Goal: Task Accomplishment & Management: Use online tool/utility

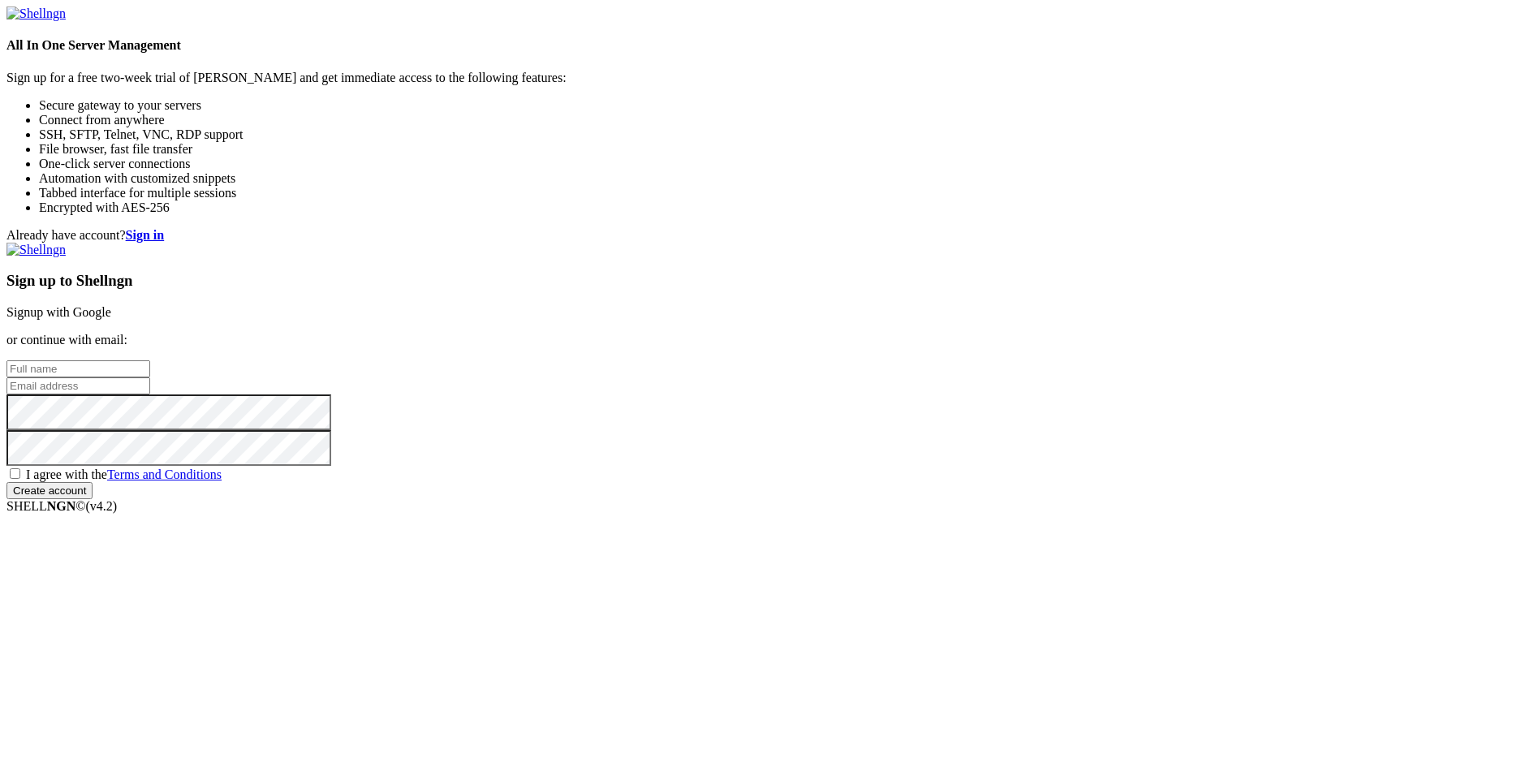
click at [111, 305] on link "Signup with Google" at bounding box center [59, 312] width 105 height 14
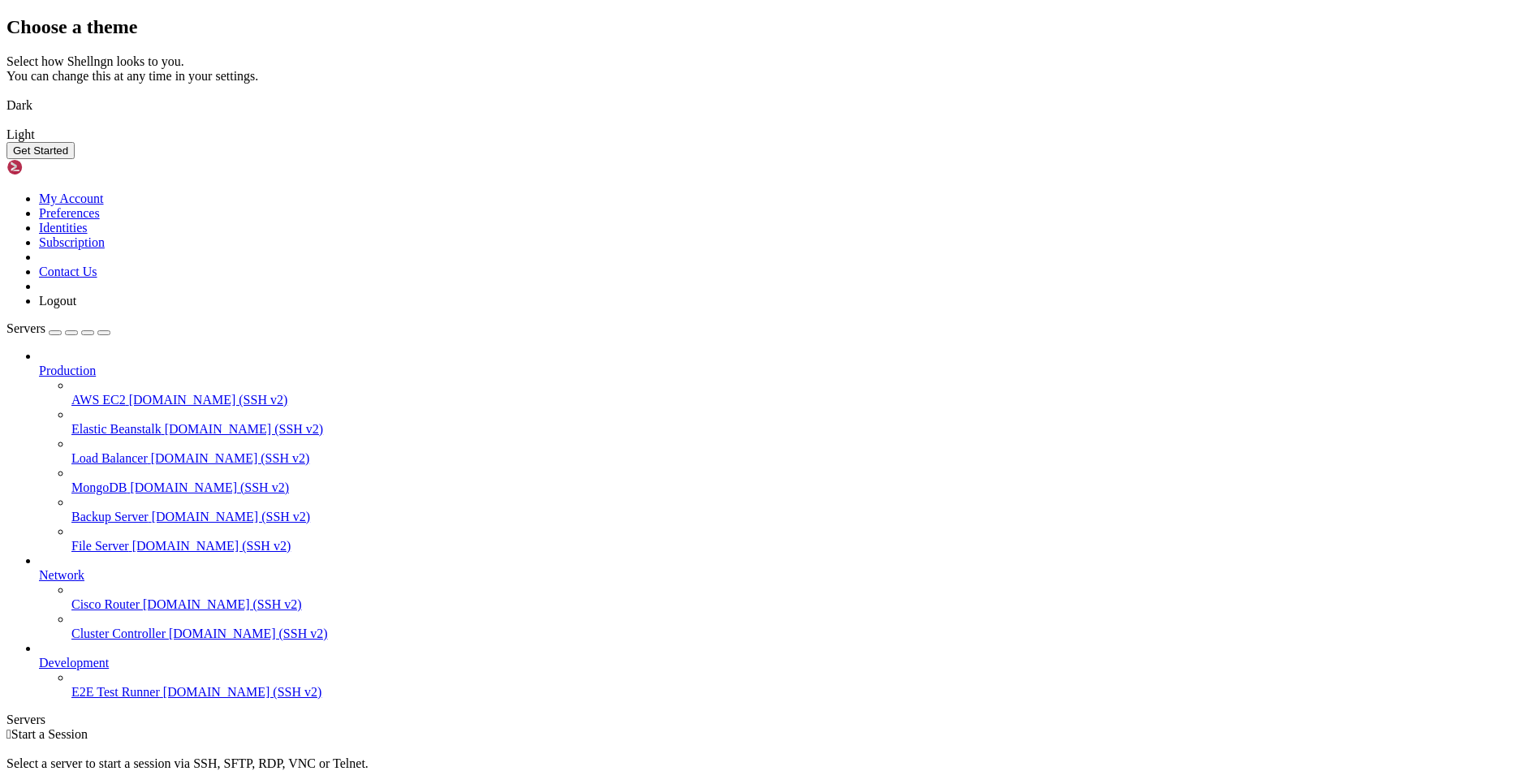
click at [7, 95] on img at bounding box center [7, 95] width 0 height 0
click at [75, 159] on button "Get Started" at bounding box center [40, 150] width 68 height 17
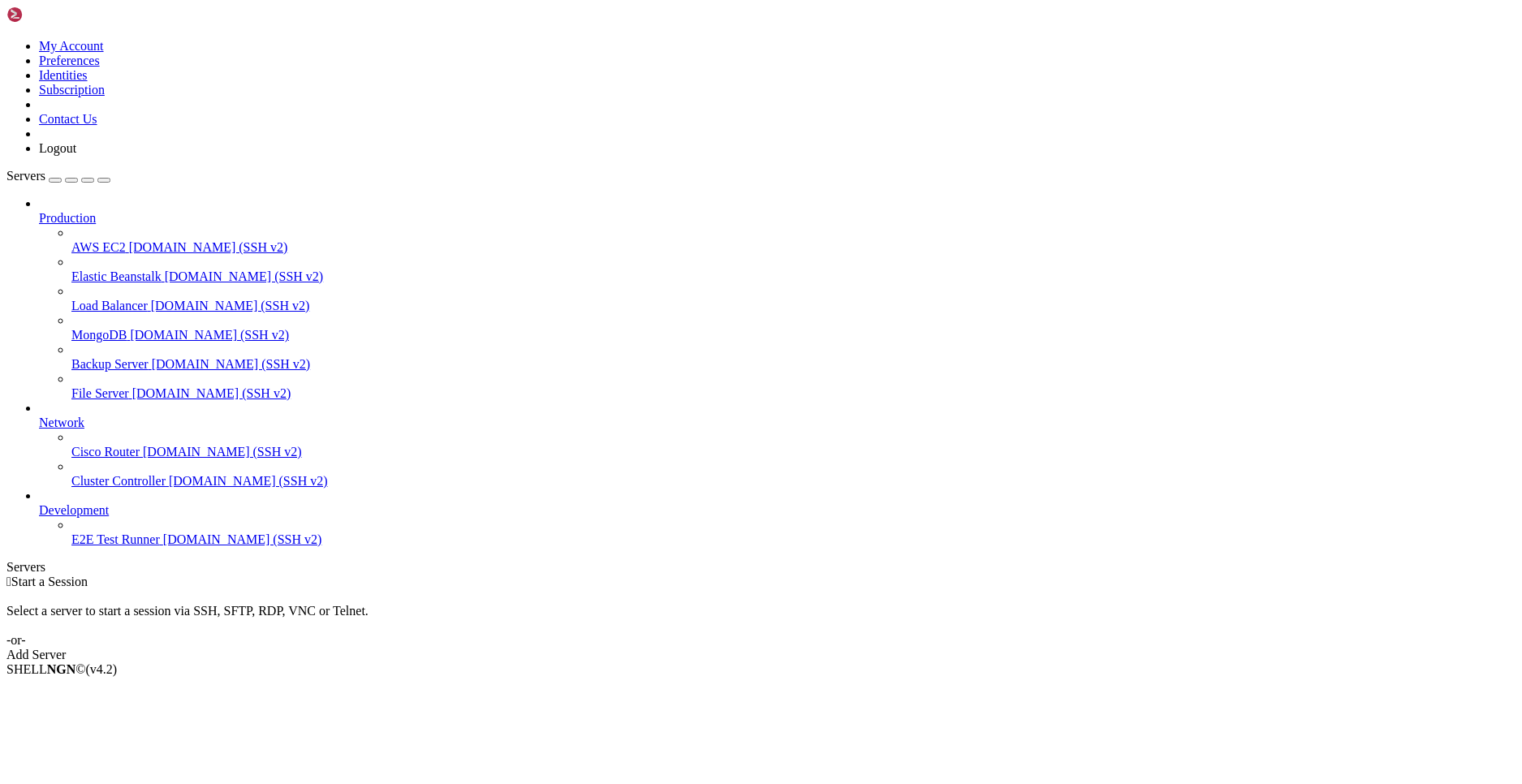
click at [879, 647] on div "Add Server" at bounding box center [761, 654] width 1508 height 15
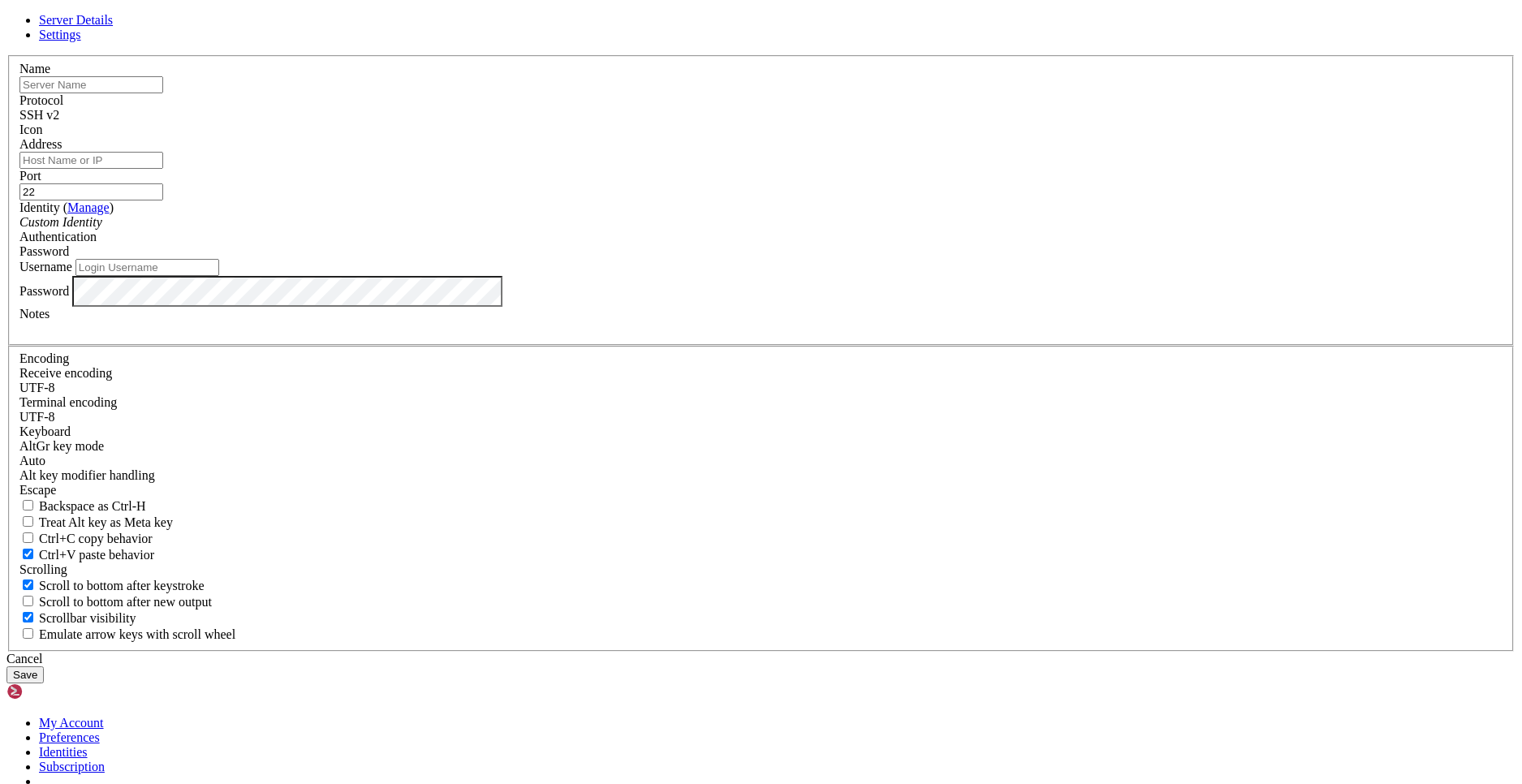
click at [730, 229] on div "Custom Identity" at bounding box center [761, 222] width 1482 height 15
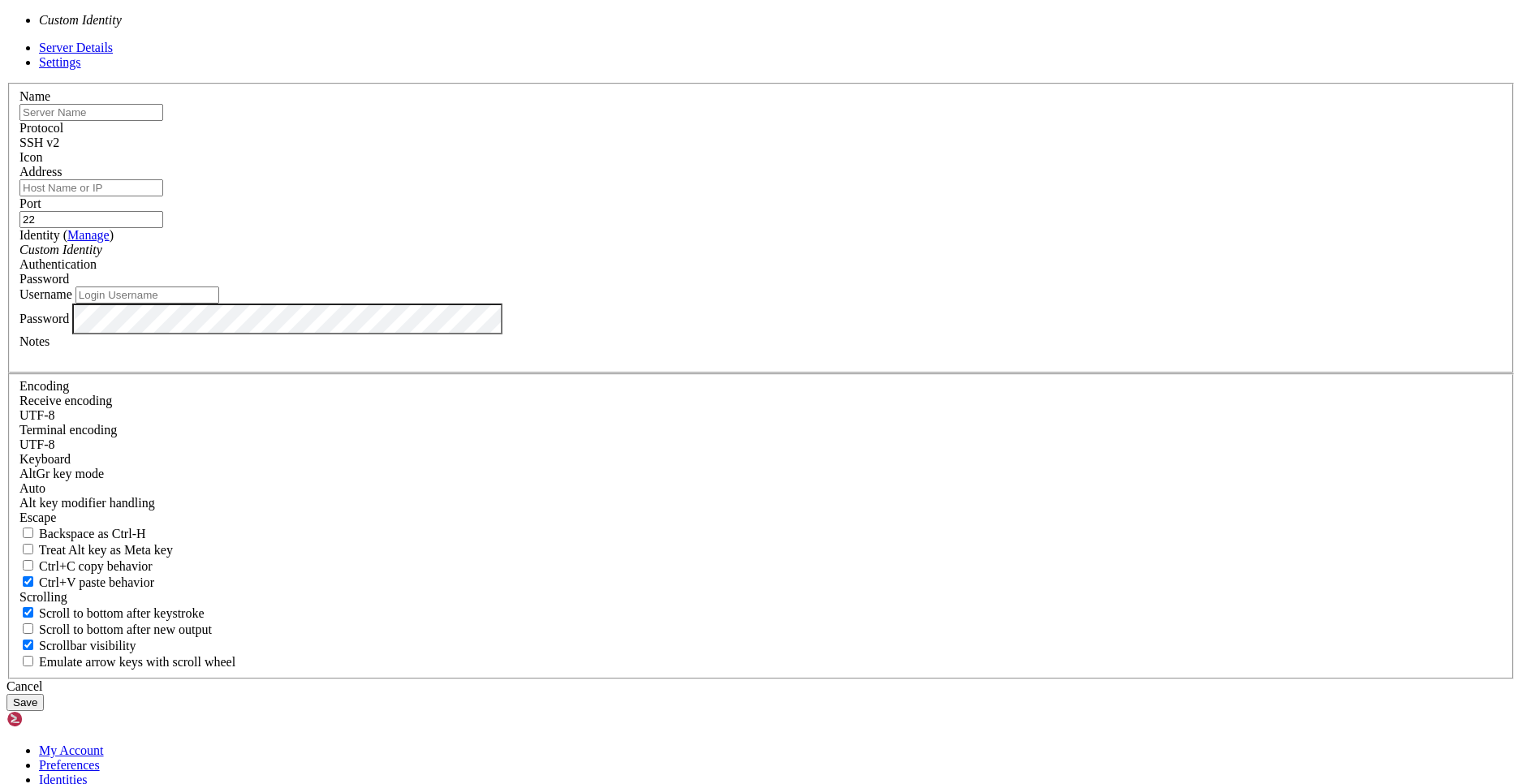
click at [730, 258] on div "Custom Identity" at bounding box center [761, 250] width 1482 height 15
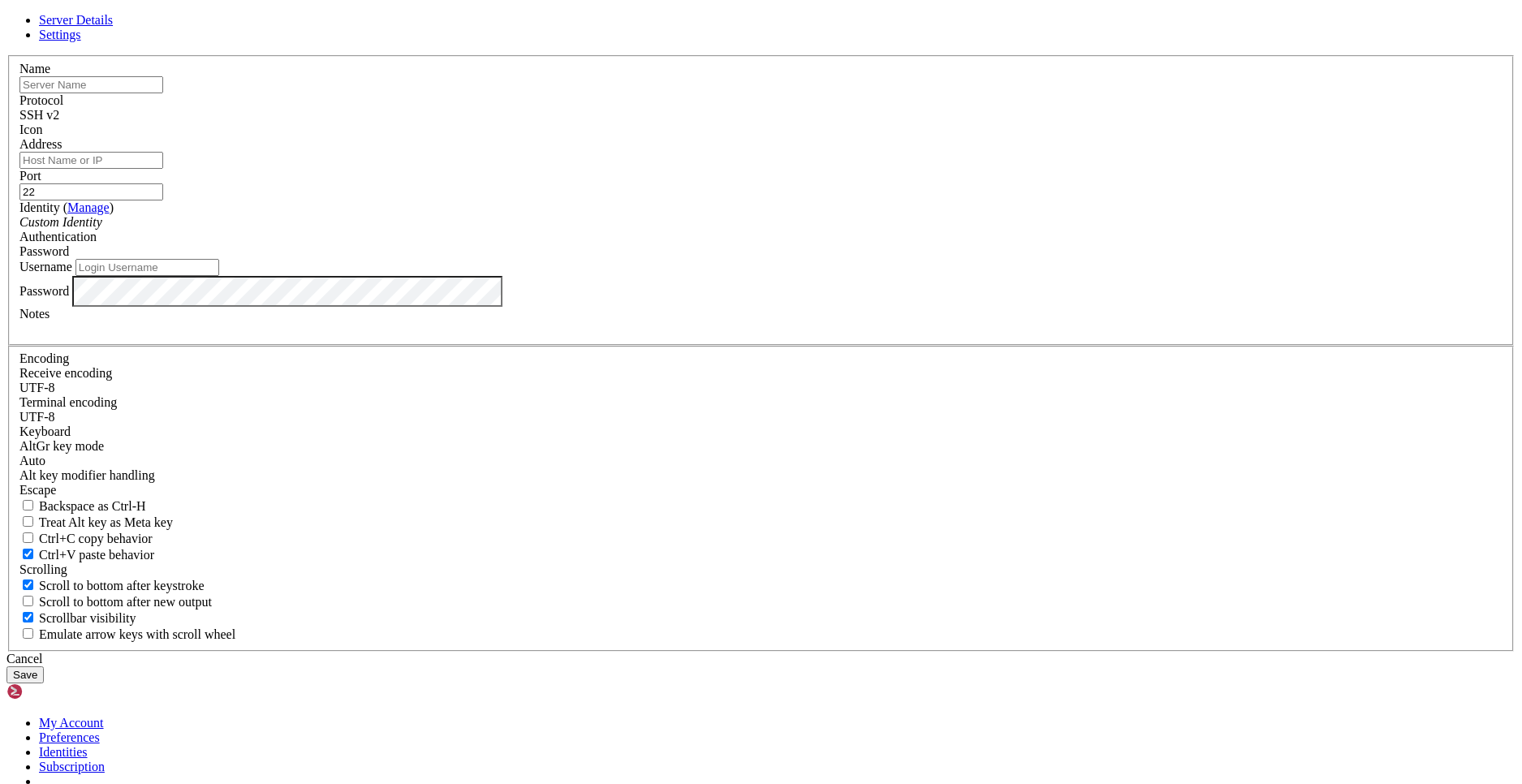
click at [852, 123] on div "SSH v2" at bounding box center [761, 115] width 1482 height 15
click at [864, 123] on div "SSH v2" at bounding box center [761, 115] width 1482 height 15
click at [20, 137] on span at bounding box center [20, 137] width 0 height 0
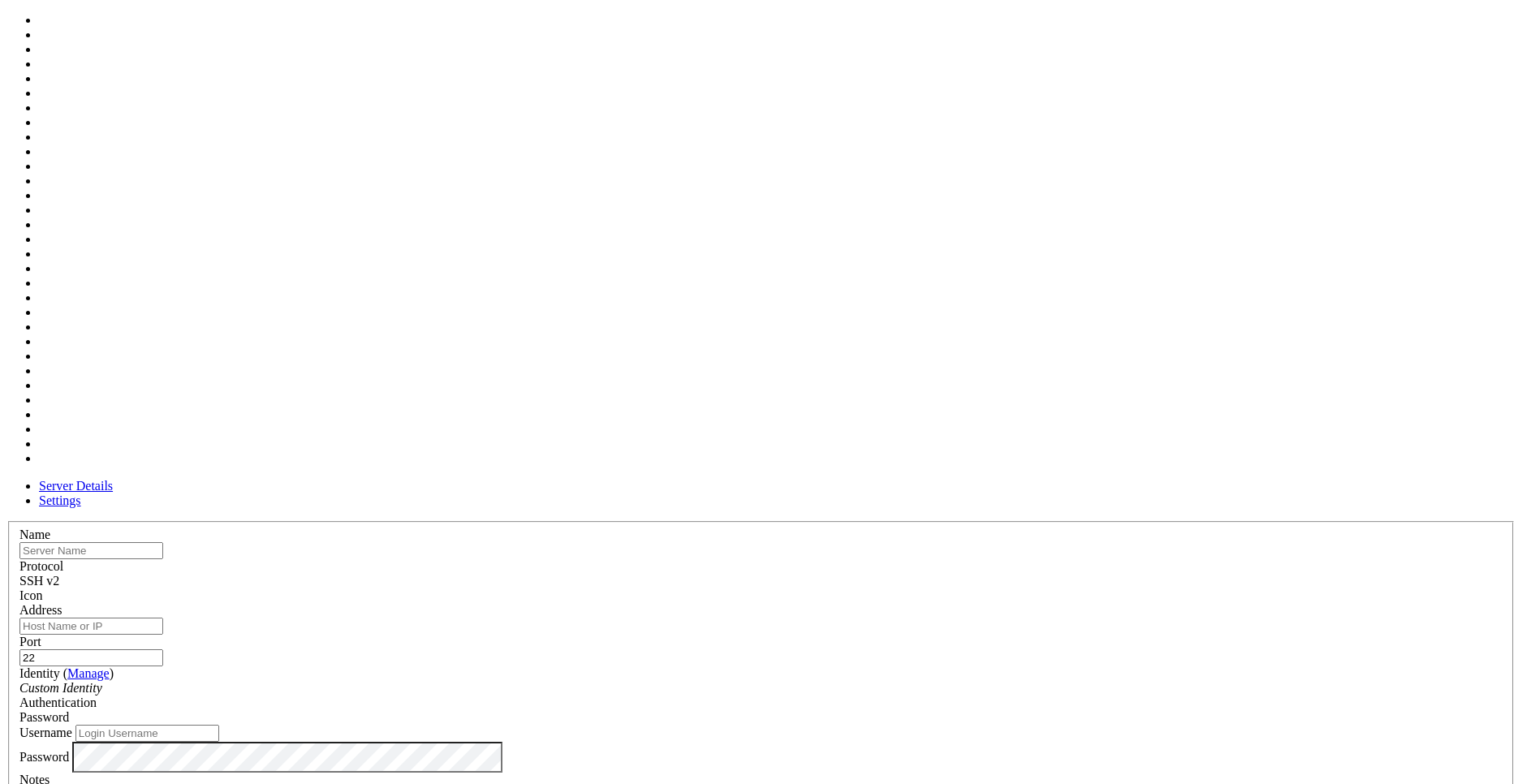
click at [20, 603] on span at bounding box center [20, 603] width 0 height 0
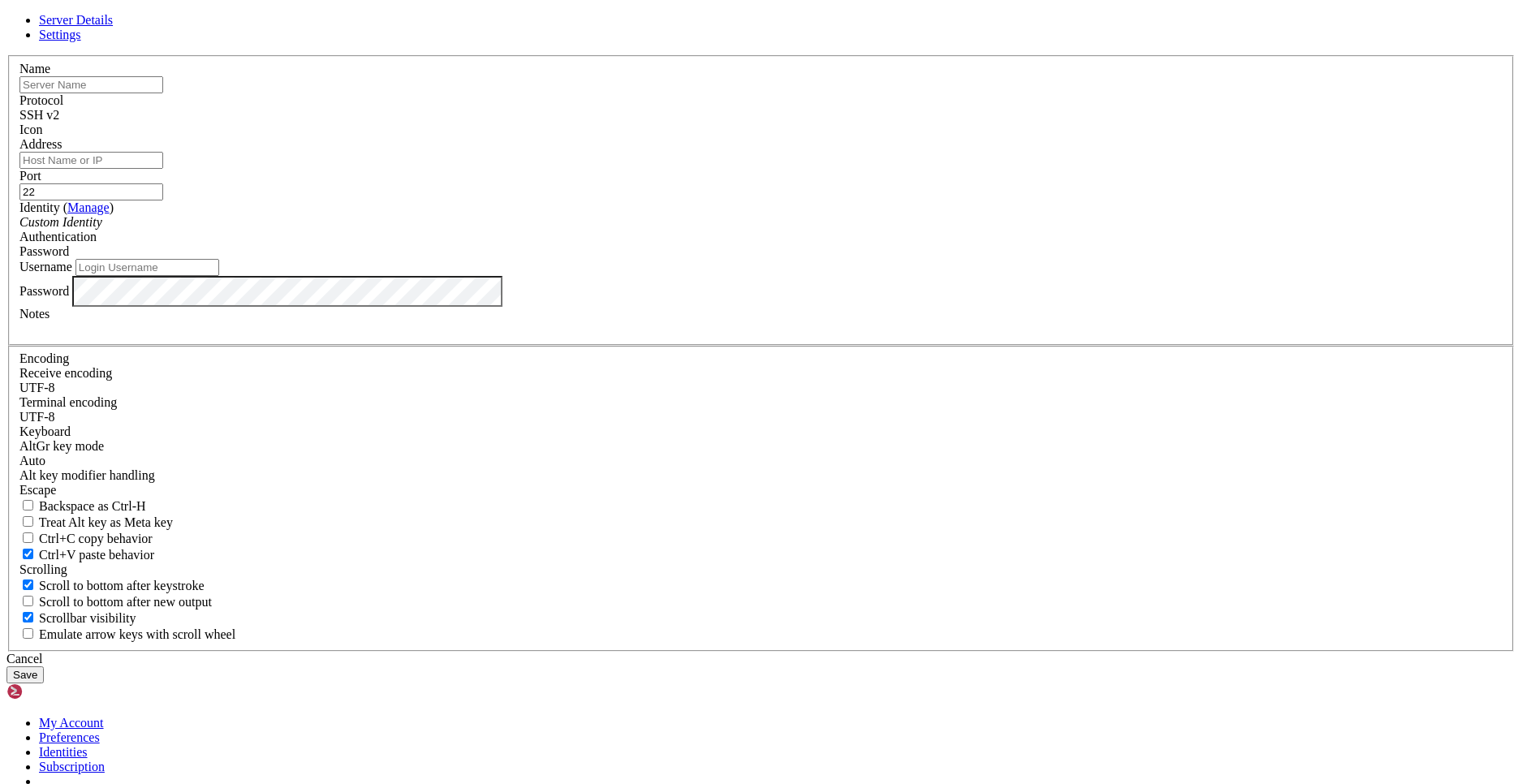
click at [163, 94] on input "text" at bounding box center [91, 85] width 143 height 17
type input "LegacyMC"
click at [163, 169] on input "Address" at bounding box center [91, 161] width 143 height 17
paste input "[TECHNICAL_ID]"
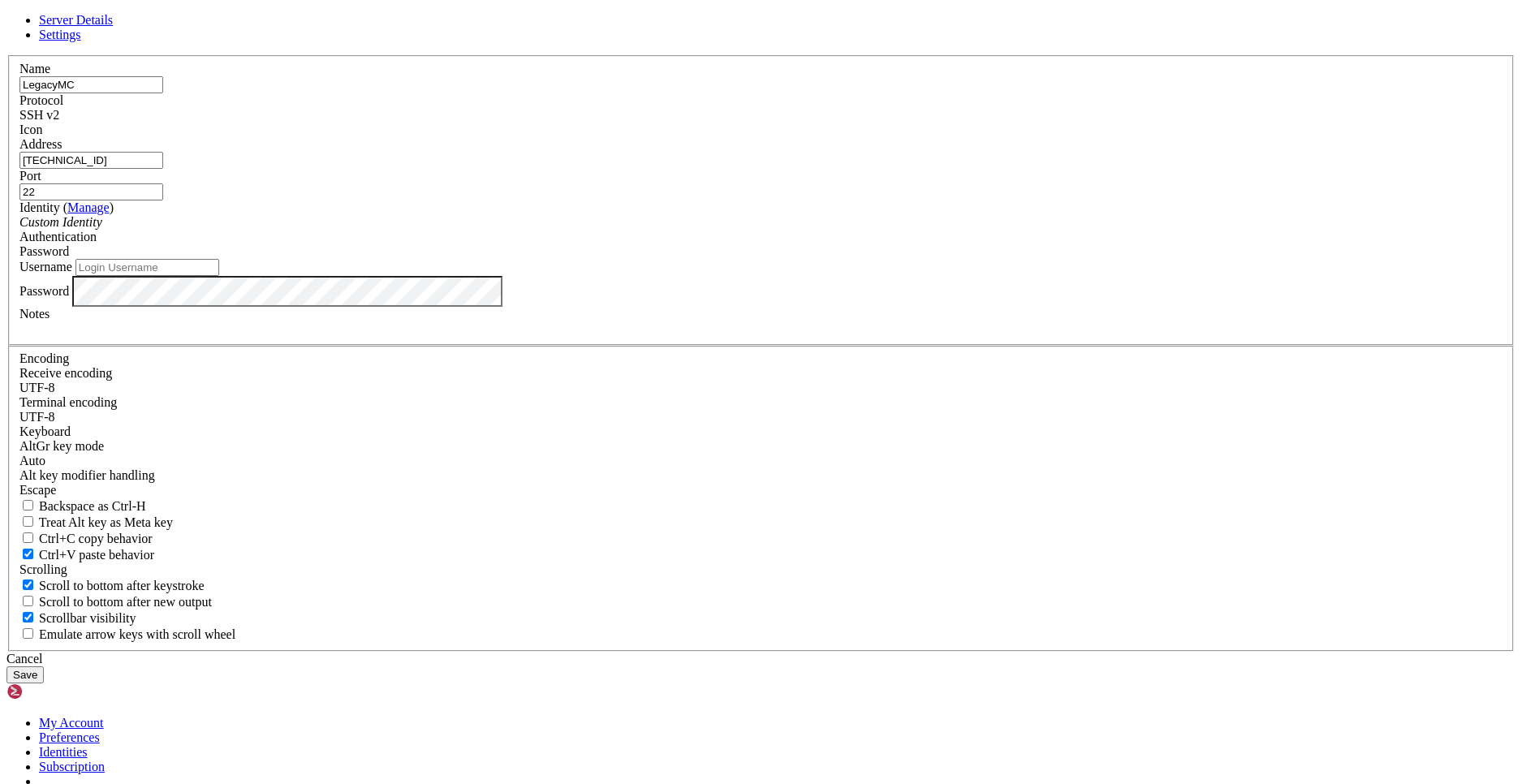
type input "[TECHNICAL_ID]"
click at [636, 229] on div "Custom Identity" at bounding box center [761, 222] width 1482 height 15
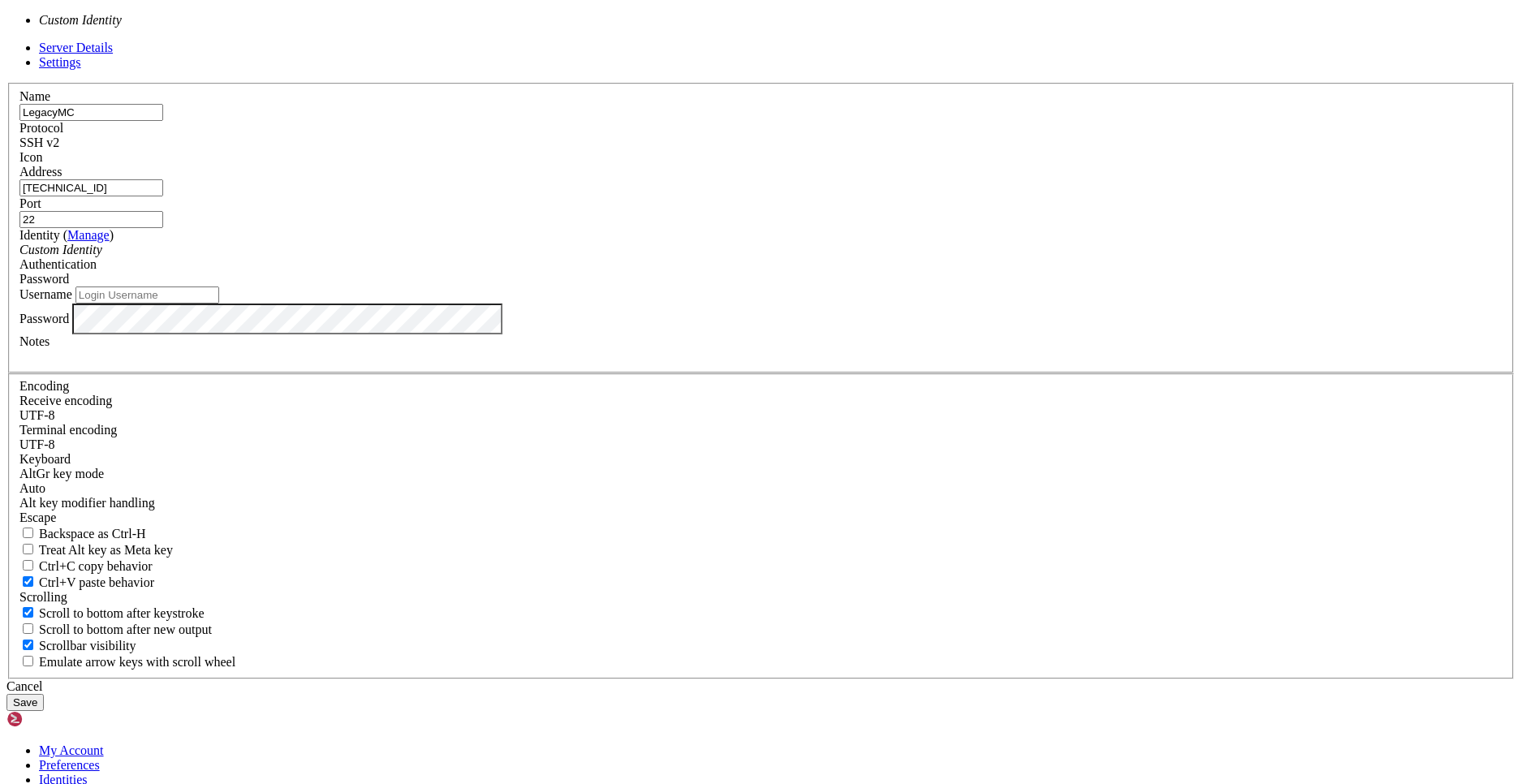
click at [219, 303] on input "Username" at bounding box center [147, 295] width 143 height 17
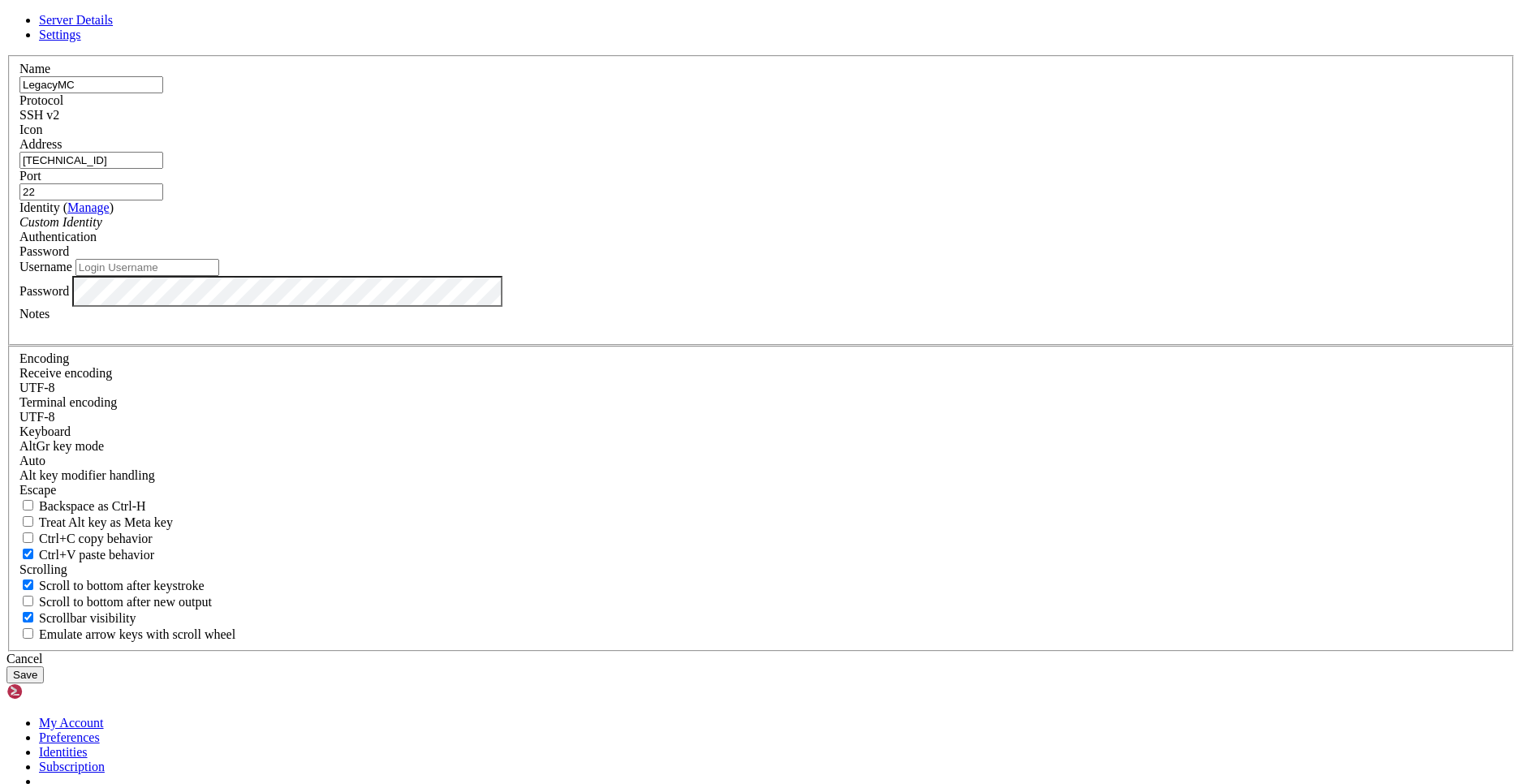
paste input "root"
type input "root"
click at [902, 258] on div "Password" at bounding box center [761, 251] width 1482 height 15
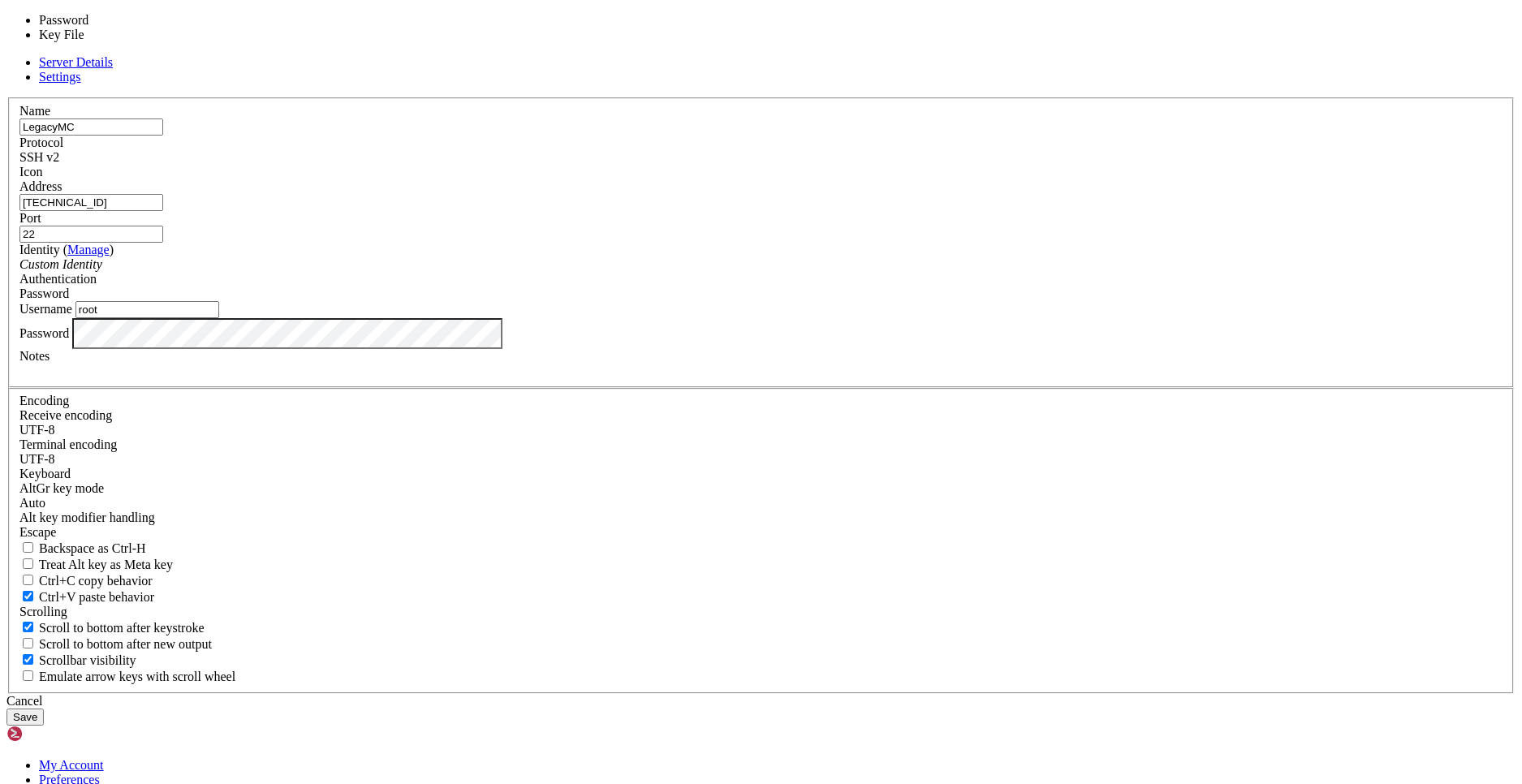
click at [899, 301] on div "Password" at bounding box center [761, 294] width 1482 height 15
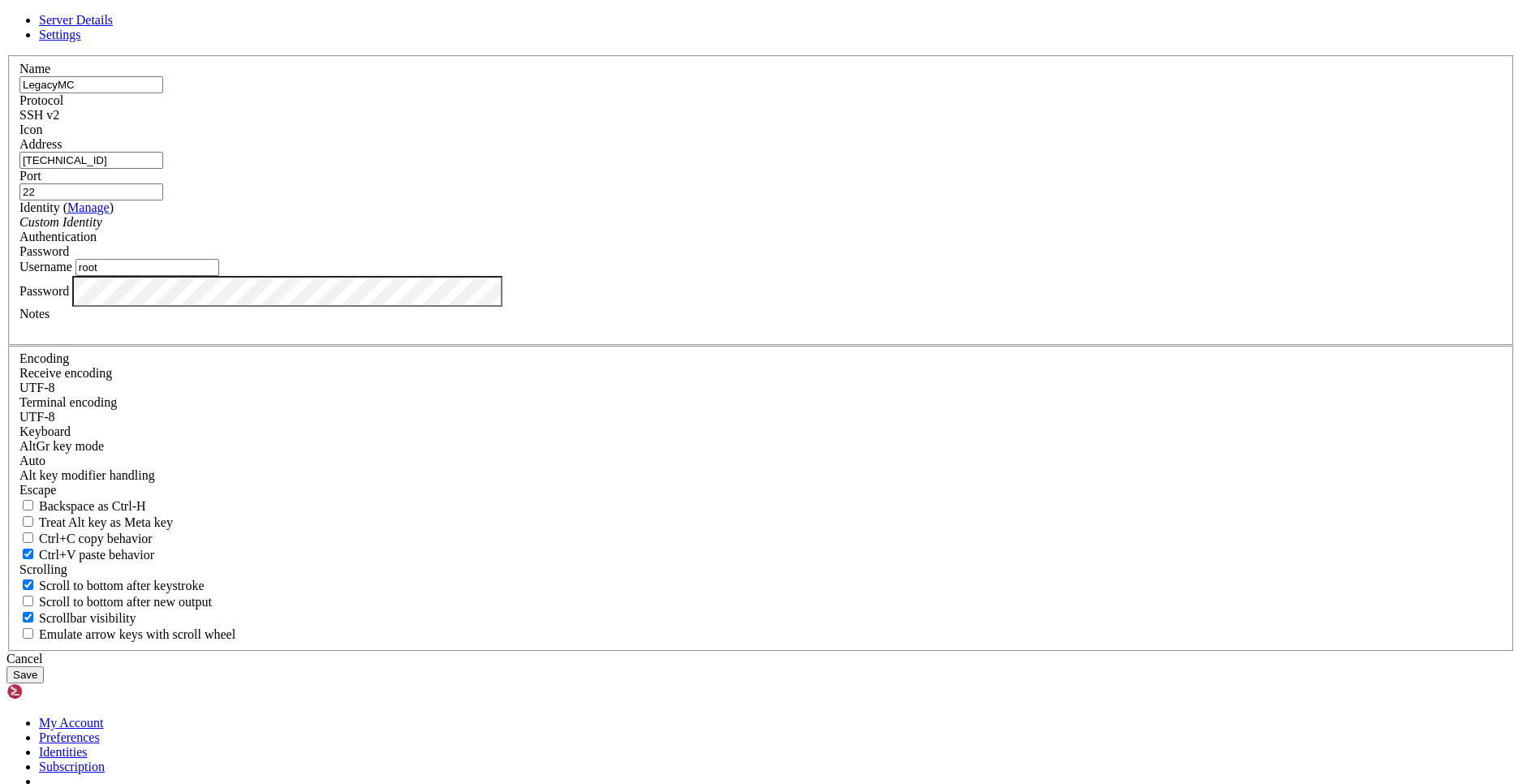
click at [44, 666] on button "Save" at bounding box center [25, 675] width 37 height 17
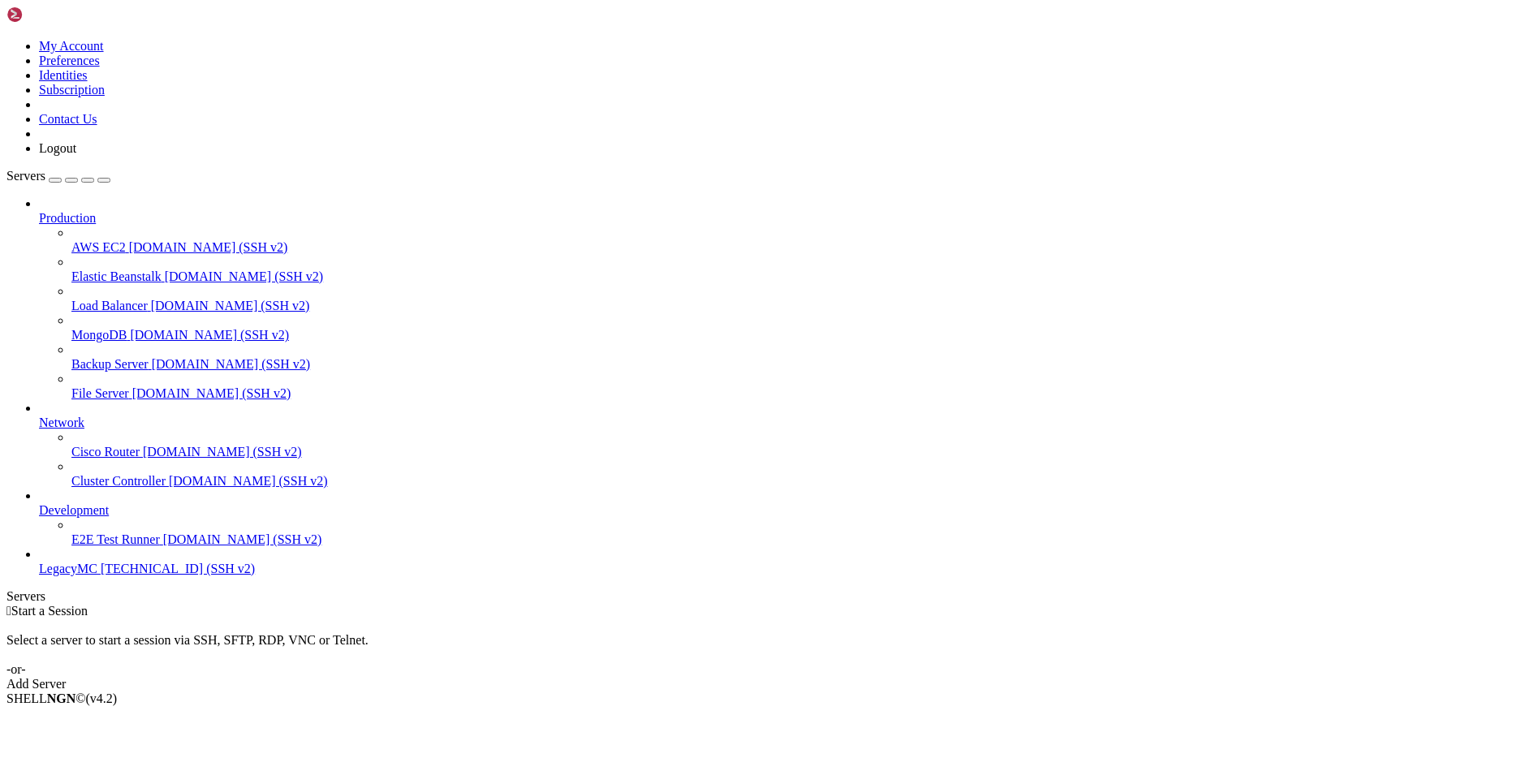
click at [100, 575] on span "[TECHNICAL_ID] (SSH v2)" at bounding box center [178, 568] width 155 height 14
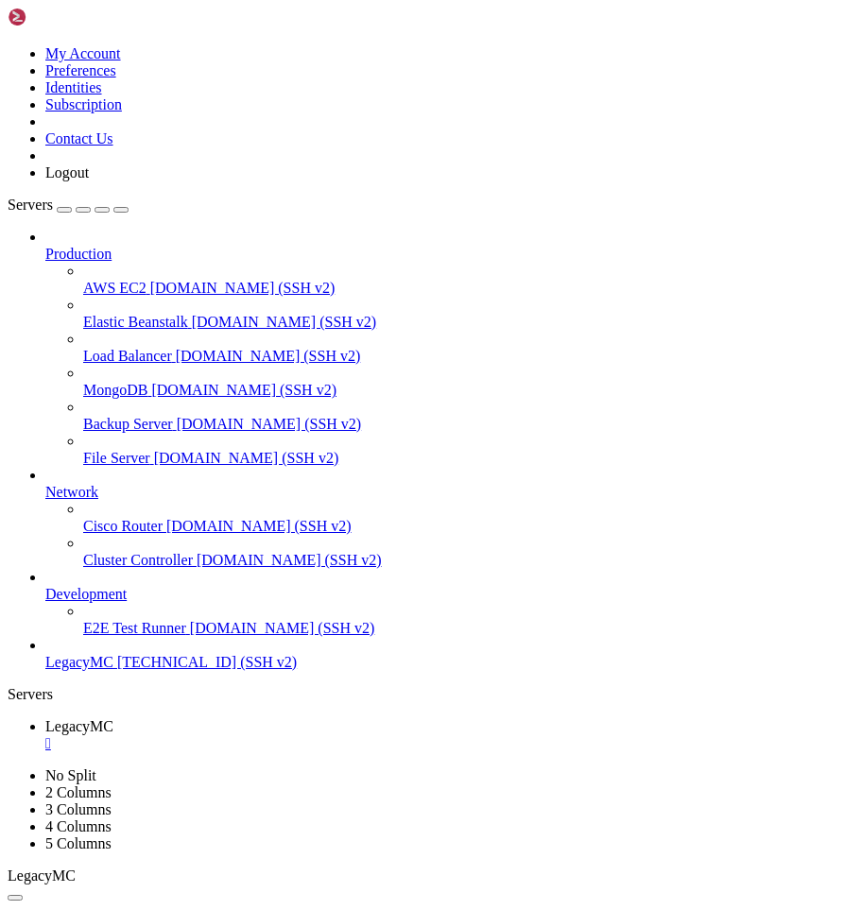
drag, startPoint x: 150, startPoint y: 1719, endPoint x: 65, endPoint y: 1470, distance: 262.6
drag, startPoint x: 274, startPoint y: 1643, endPoint x: 232, endPoint y: 1651, distance: 42.3
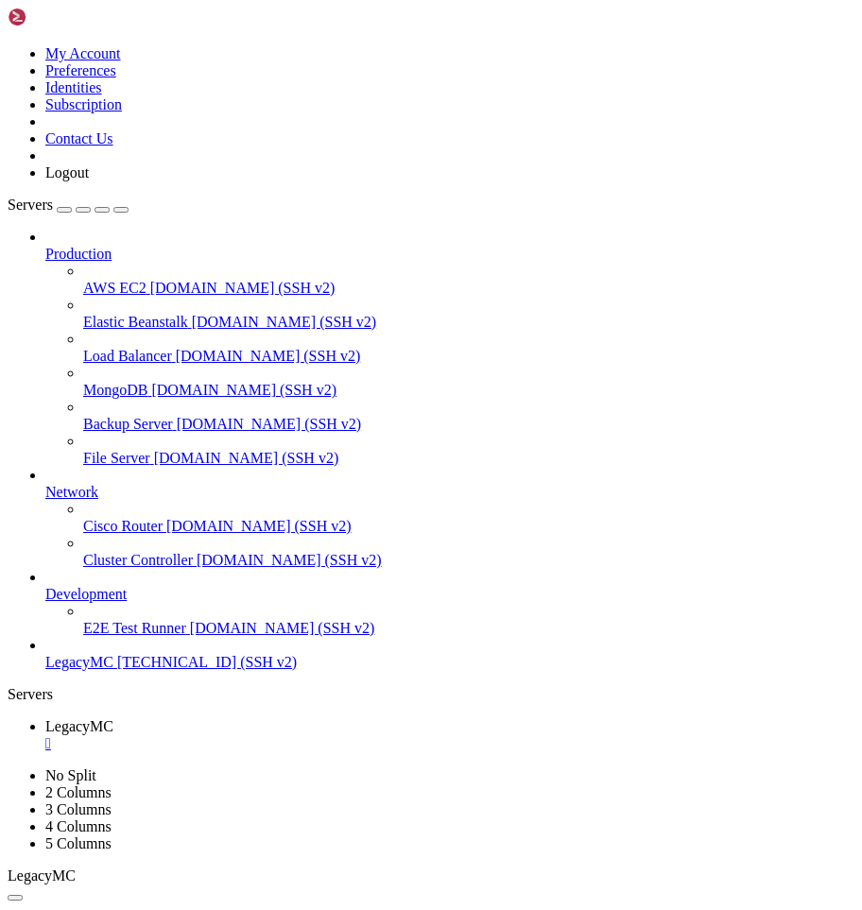
drag, startPoint x: 488, startPoint y: 1742, endPoint x: 257, endPoint y: 1803, distance: 238.3
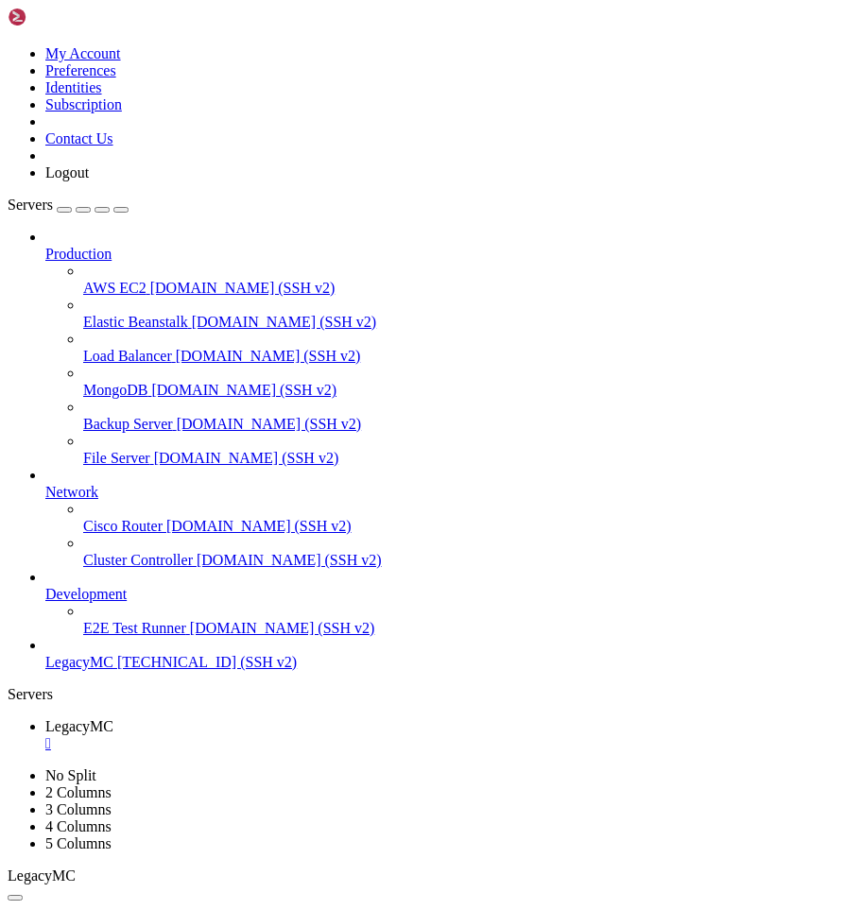
drag, startPoint x: 238, startPoint y: 1663, endPoint x: 217, endPoint y: 1694, distance: 37.5
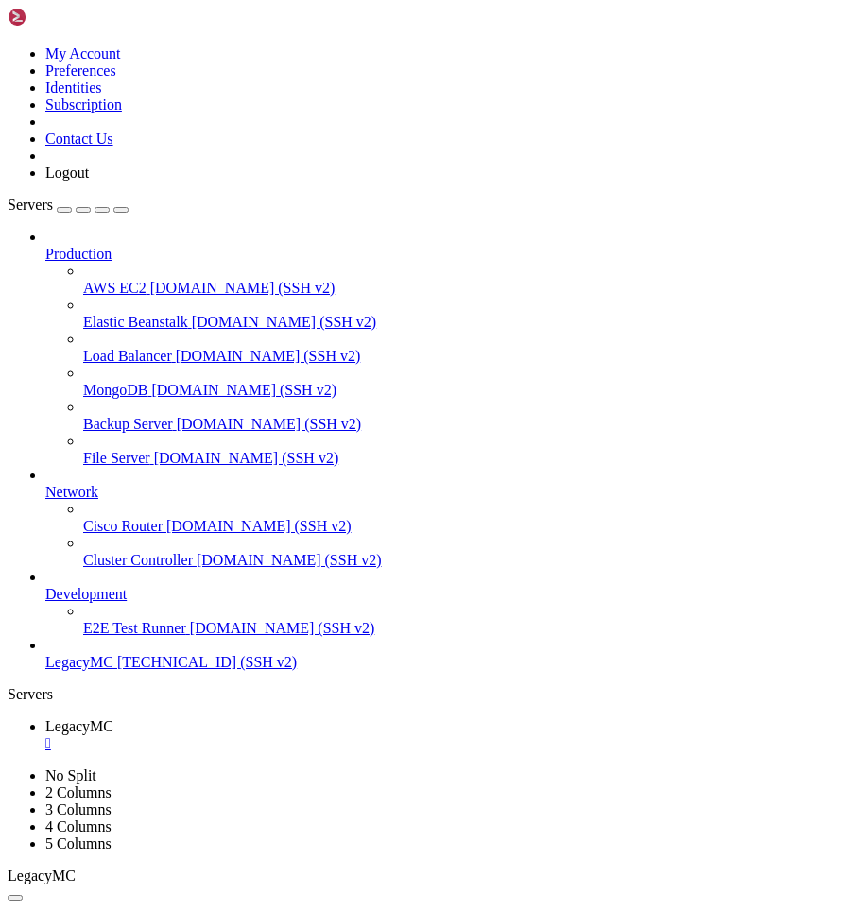
drag, startPoint x: 259, startPoint y: 1679, endPoint x: 221, endPoint y: 1701, distance: 43.6
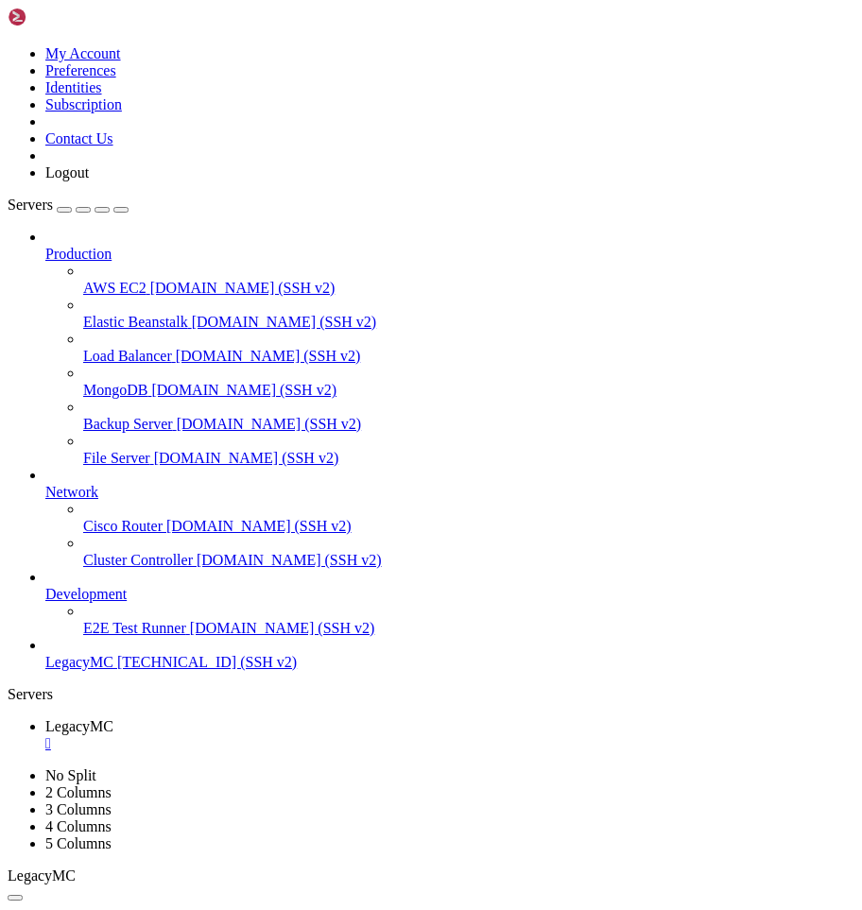
scroll to position [883, 0]
drag, startPoint x: 271, startPoint y: 1619, endPoint x: 172, endPoint y: 1664, distance: 108.7
drag, startPoint x: 309, startPoint y: 1673, endPoint x: 370, endPoint y: 1733, distance: 85.5
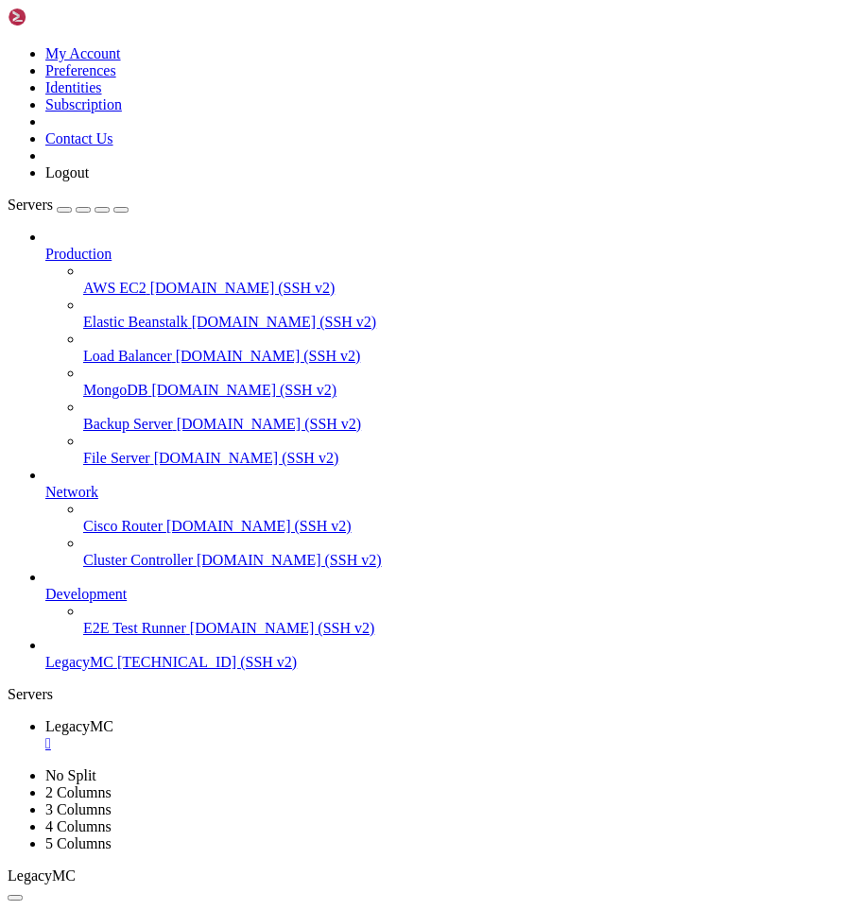
drag, startPoint x: 174, startPoint y: 1631, endPoint x: 112, endPoint y: 1575, distance: 82.9
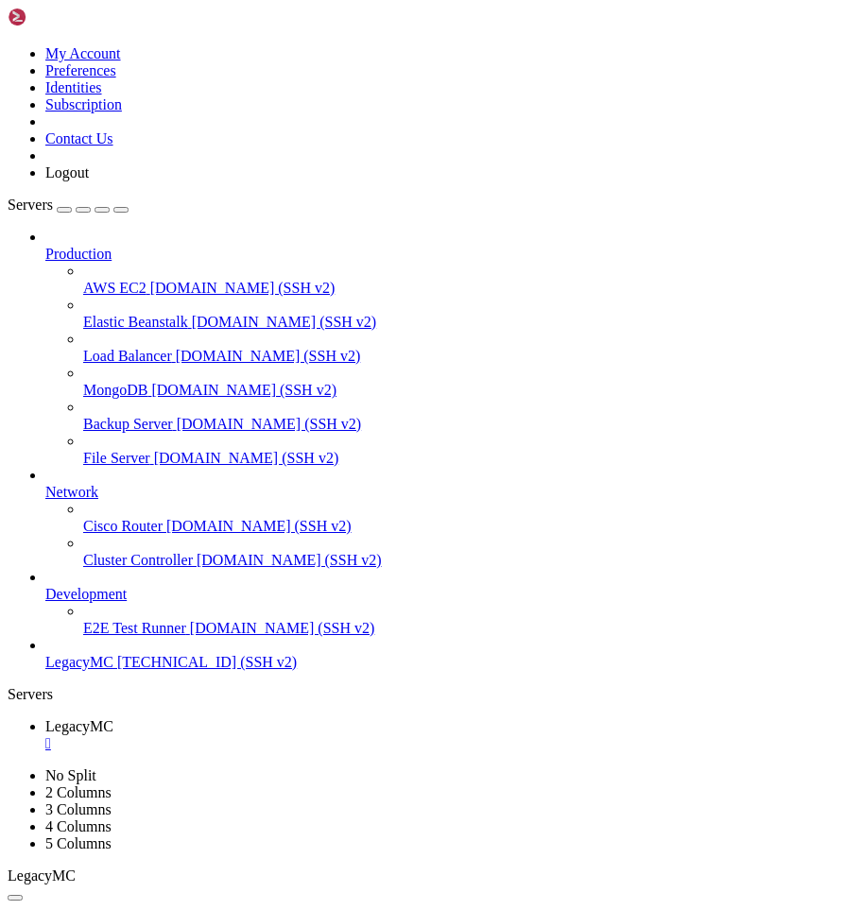
drag, startPoint x: 235, startPoint y: 1831, endPoint x: 14, endPoint y: 1470, distance: 423.3
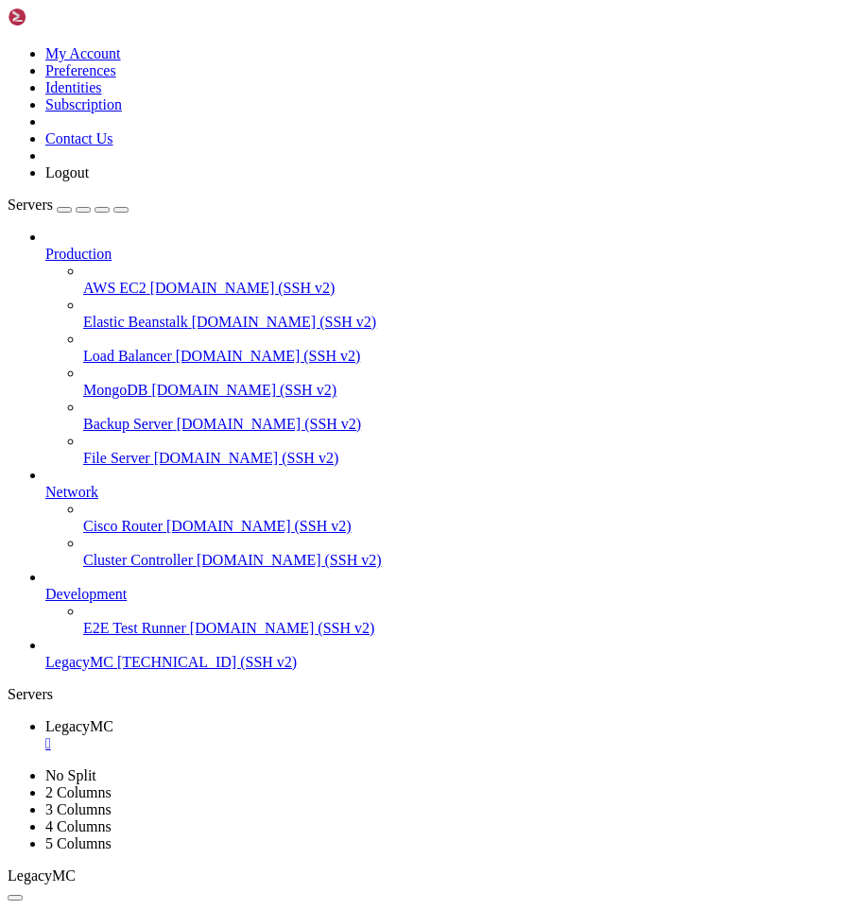
scroll to position [2618, 0]
